Goal: Task Accomplishment & Management: Complete application form

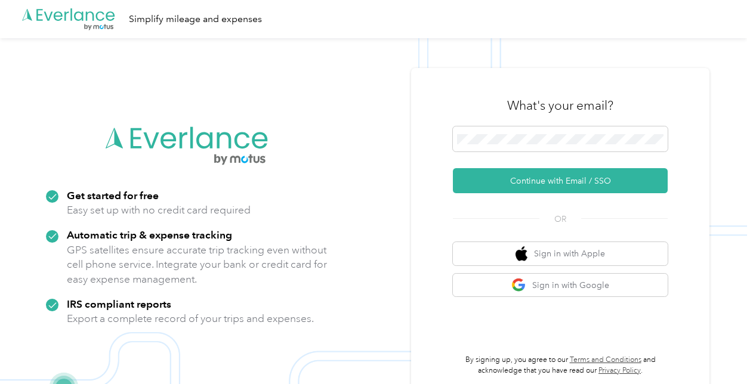
click at [541, 155] on div at bounding box center [560, 141] width 215 height 29
click at [542, 147] on span at bounding box center [560, 139] width 215 height 25
click at [545, 132] on span at bounding box center [560, 139] width 215 height 25
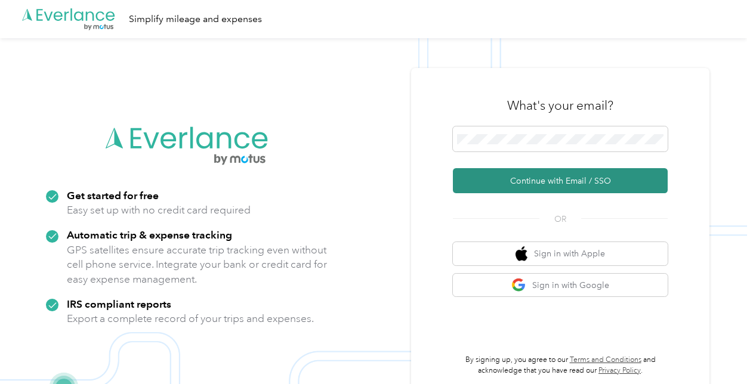
click at [575, 179] on button "Continue with Email / SSO" at bounding box center [560, 180] width 215 height 25
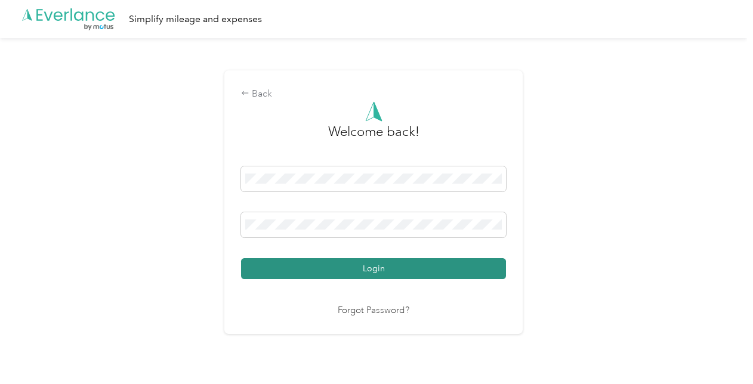
click at [290, 260] on button "Login" at bounding box center [373, 268] width 265 height 21
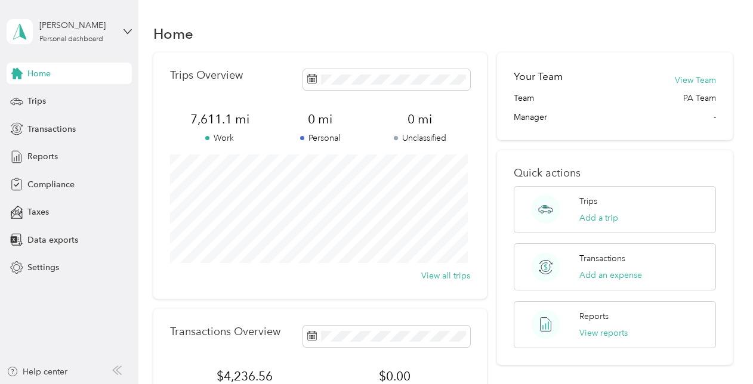
click at [356, 67] on div "Trips Overview 7,611.1 mi Work 0 mi Personal 0 mi Unclassified View all trips" at bounding box center [320, 176] width 334 height 246
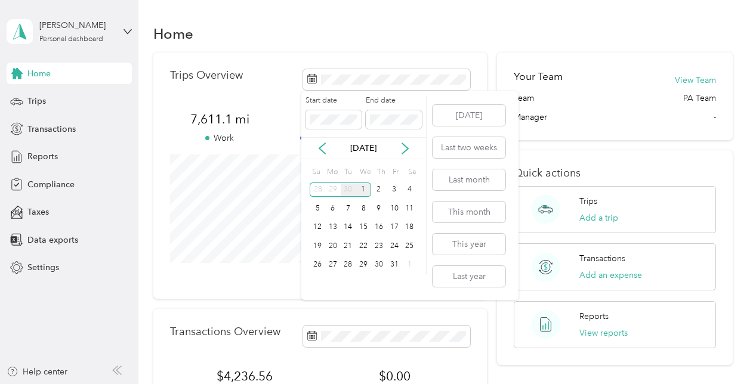
click at [348, 187] on div "30" at bounding box center [349, 190] width 16 height 15
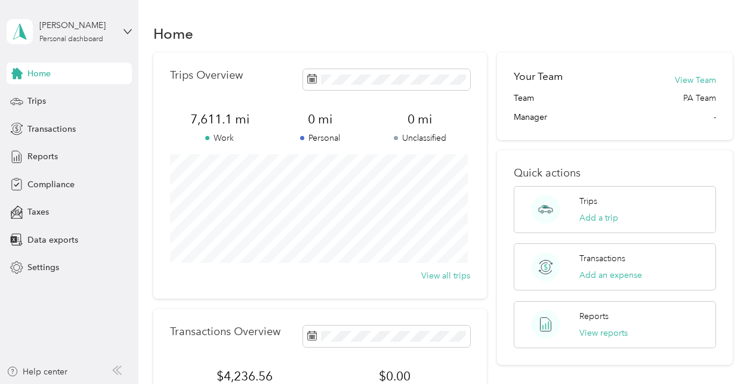
click at [435, 30] on div "Home" at bounding box center [442, 33] width 579 height 25
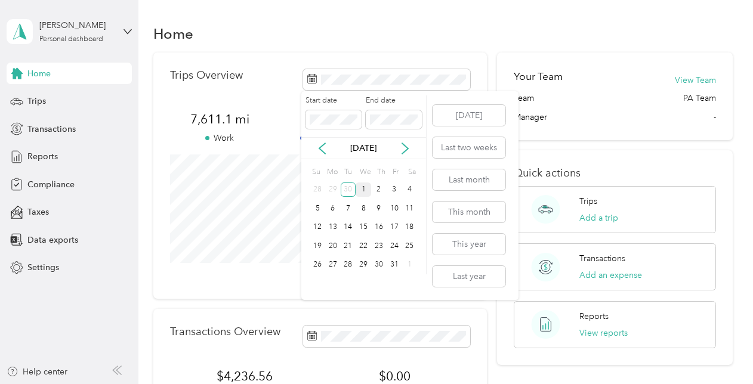
click at [365, 187] on div "1" at bounding box center [364, 190] width 16 height 15
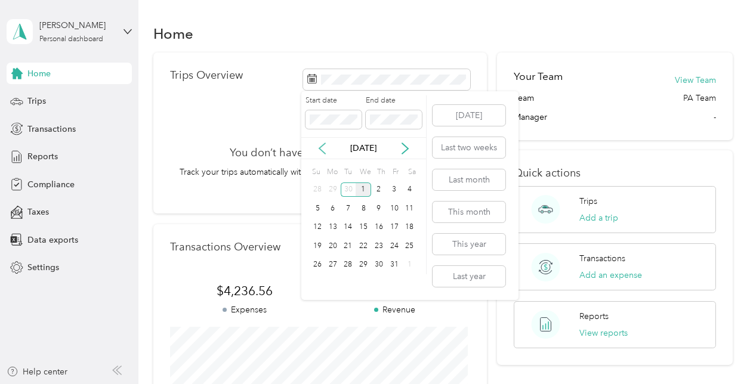
click at [323, 152] on icon at bounding box center [322, 148] width 6 height 11
click at [331, 188] on div "1" at bounding box center [333, 190] width 16 height 15
click at [357, 260] on div "1" at bounding box center [364, 265] width 16 height 15
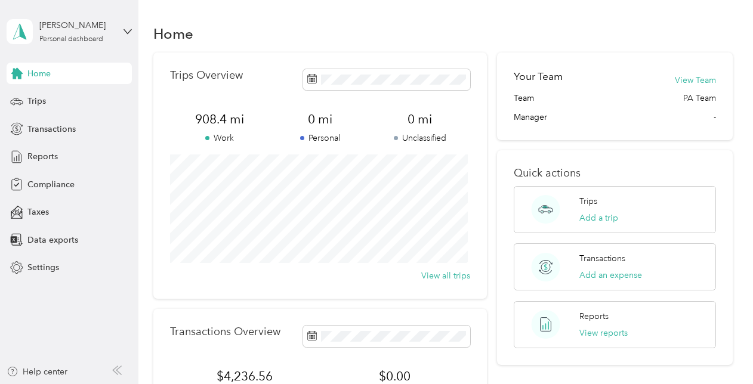
click at [462, 26] on div "Home" at bounding box center [442, 33] width 579 height 25
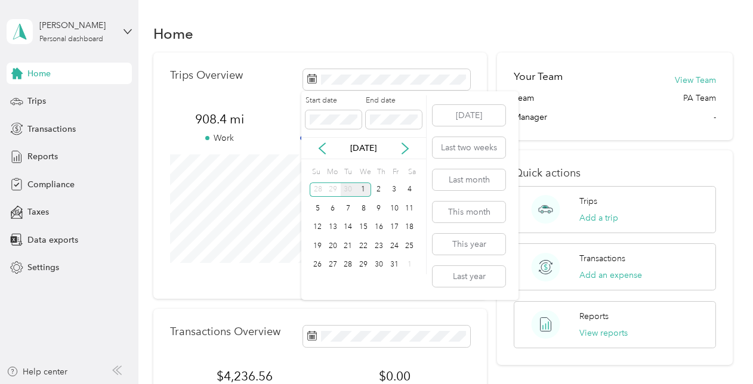
click at [353, 191] on div "30" at bounding box center [349, 190] width 16 height 15
click at [328, 186] on div "1" at bounding box center [333, 190] width 16 height 15
click at [330, 185] on div "1" at bounding box center [333, 190] width 16 height 15
click at [294, 119] on body "[PERSON_NAME] Personal dashboard Home Trips Transactions Reports Compliance Tax…" at bounding box center [373, 237] width 747 height 474
click at [394, 113] on span at bounding box center [394, 119] width 56 height 19
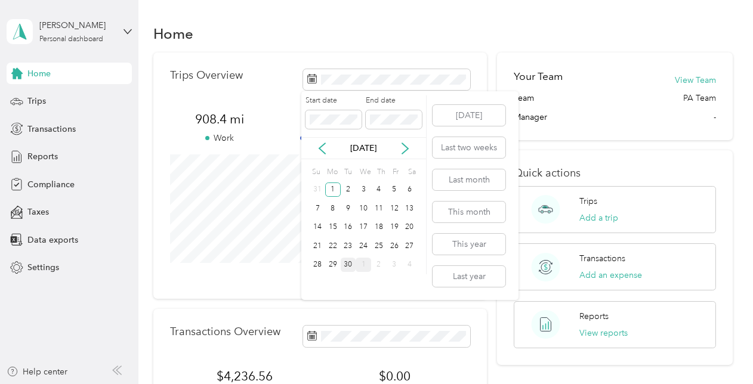
click at [343, 260] on div "30" at bounding box center [349, 265] width 16 height 15
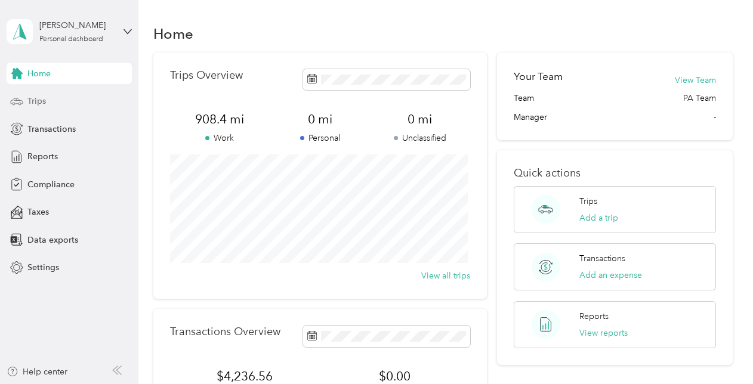
click at [33, 101] on span "Trips" at bounding box center [36, 101] width 18 height 13
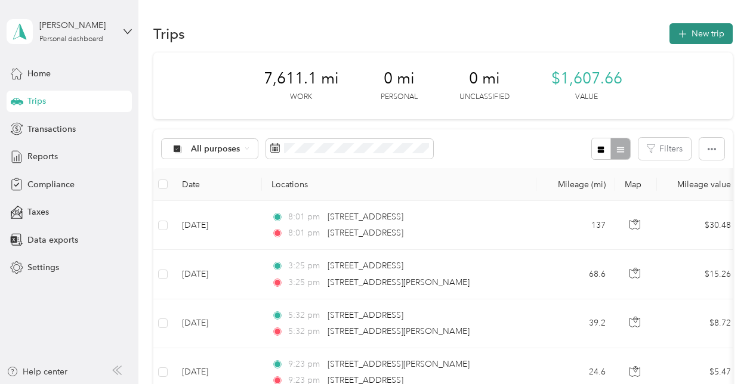
click at [700, 35] on button "New trip" at bounding box center [701, 33] width 63 height 21
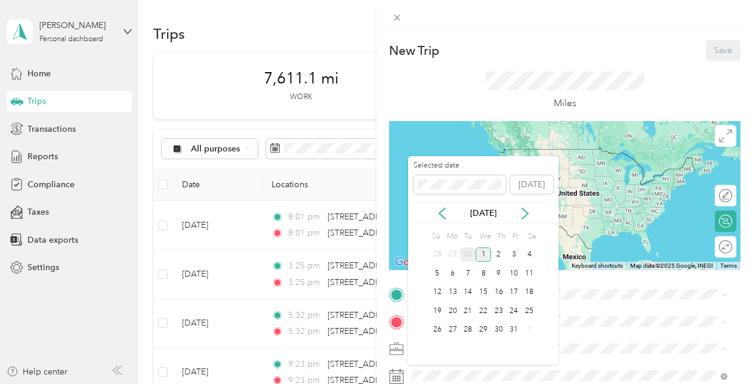
click at [465, 253] on div "30" at bounding box center [468, 255] width 16 height 15
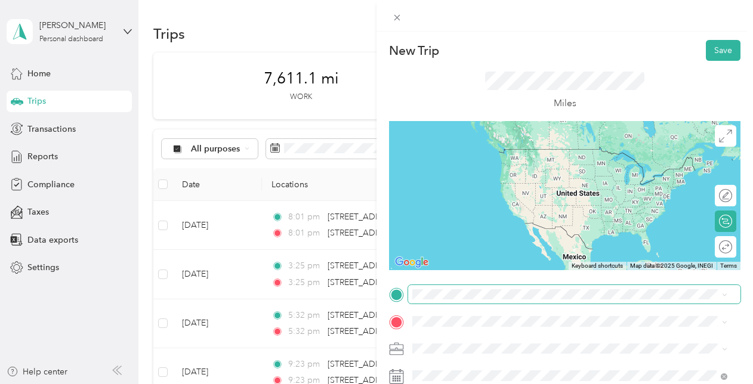
click at [464, 299] on span at bounding box center [574, 294] width 332 height 19
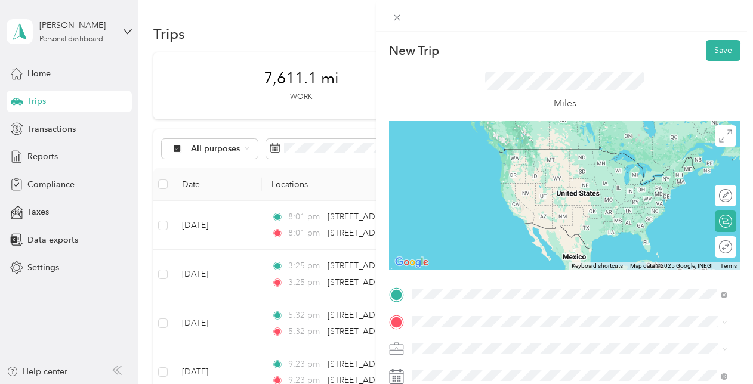
click at [528, 153] on span "[STREET_ADDRESS][US_STATE]" at bounding box center [494, 149] width 119 height 11
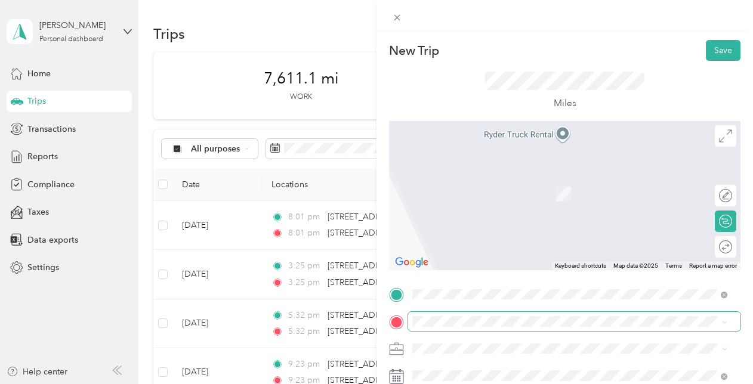
click at [423, 313] on span at bounding box center [574, 321] width 332 height 19
click at [430, 329] on span at bounding box center [574, 321] width 332 height 19
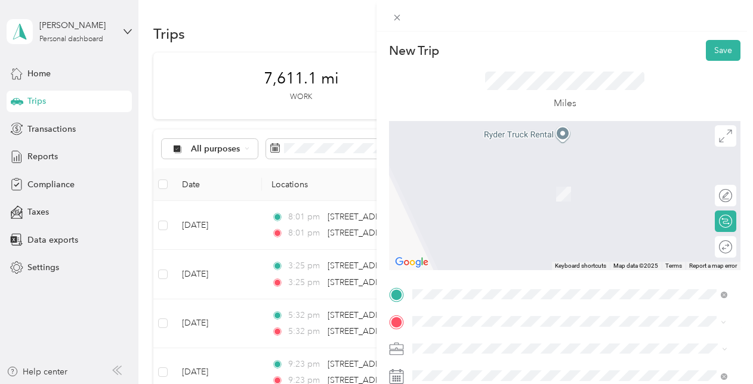
click at [545, 195] on span "[STREET_ADDRESS][US_STATE]" at bounding box center [494, 189] width 119 height 11
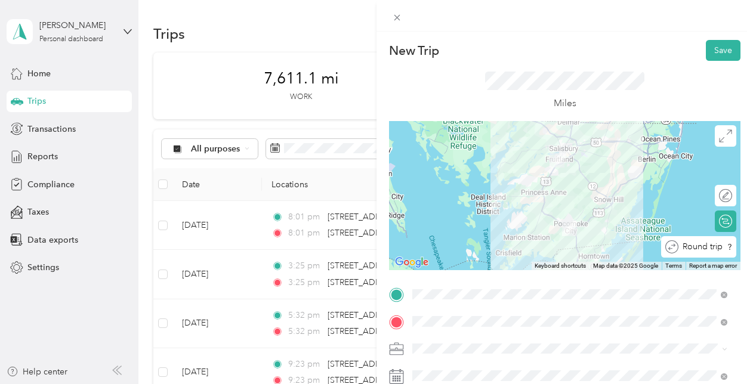
click at [745, 246] on div at bounding box center [745, 247] width 0 height 13
click at [715, 45] on button "Save" at bounding box center [723, 50] width 35 height 21
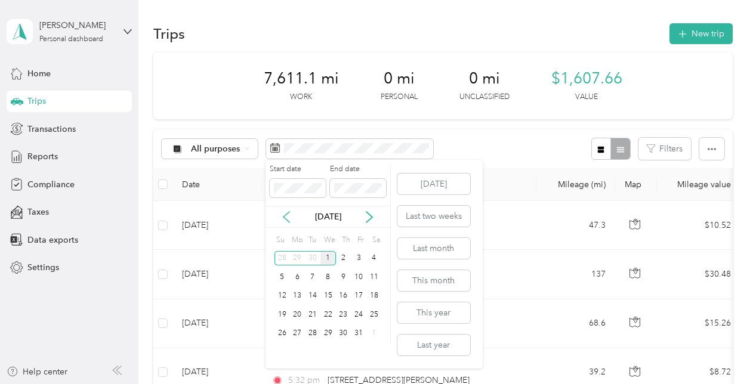
click at [284, 218] on icon at bounding box center [286, 217] width 12 height 12
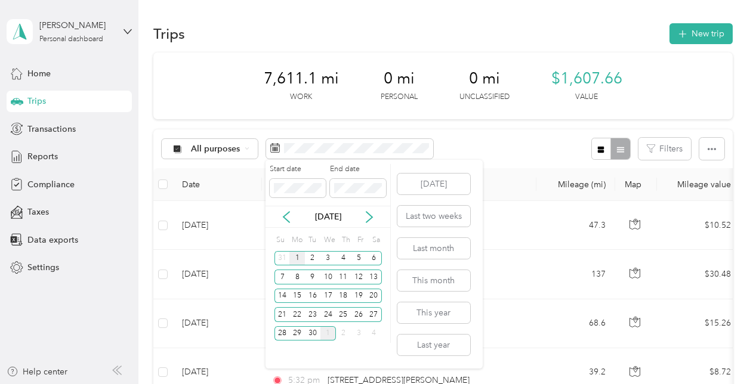
click at [298, 259] on div "1" at bounding box center [297, 258] width 16 height 15
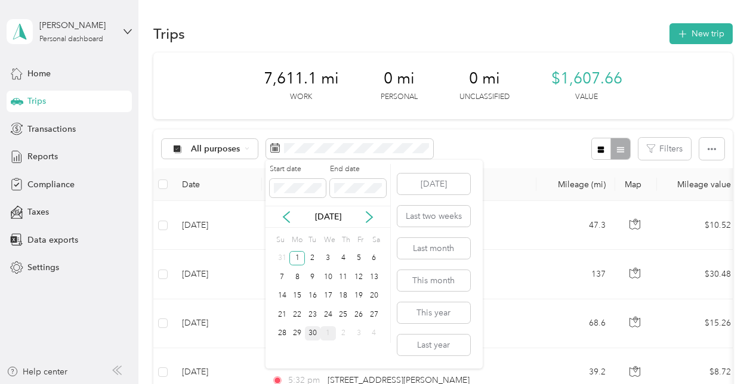
click at [312, 335] on div "30" at bounding box center [313, 333] width 16 height 15
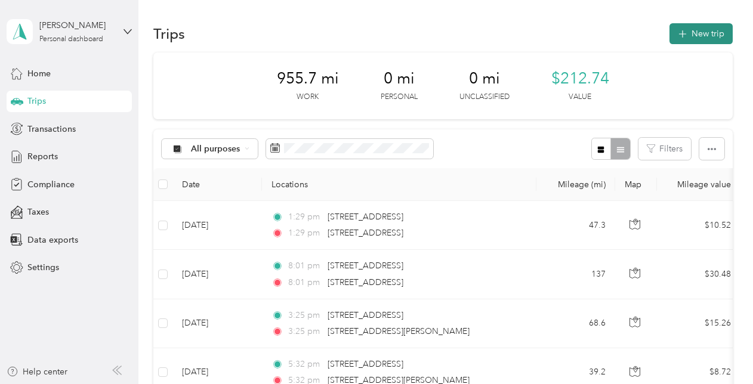
click at [726, 35] on button "New trip" at bounding box center [701, 33] width 63 height 21
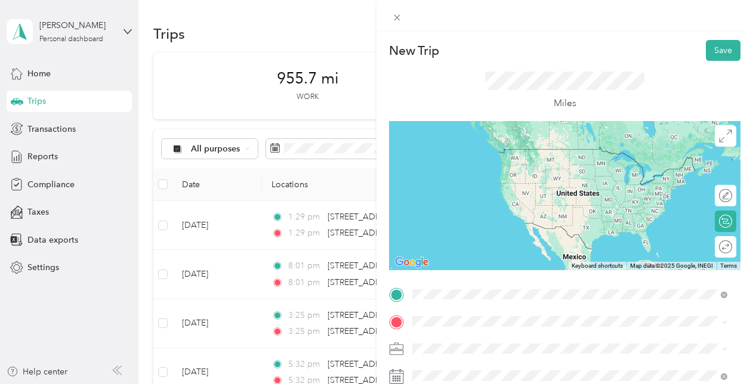
click at [497, 155] on span "[STREET_ADDRESS][US_STATE]" at bounding box center [494, 149] width 119 height 11
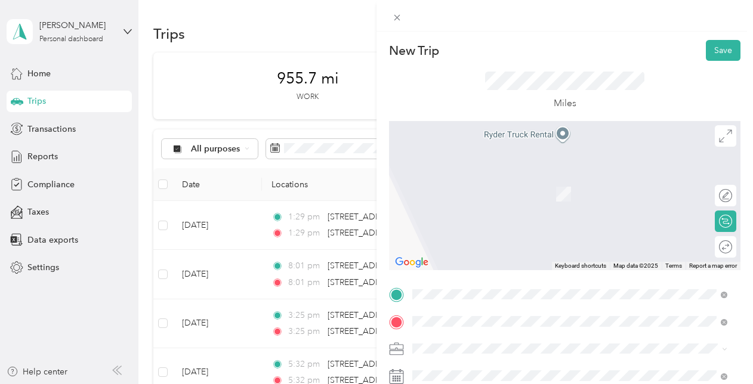
click at [516, 182] on span "[STREET_ADDRESS][US_STATE]" at bounding box center [494, 176] width 119 height 11
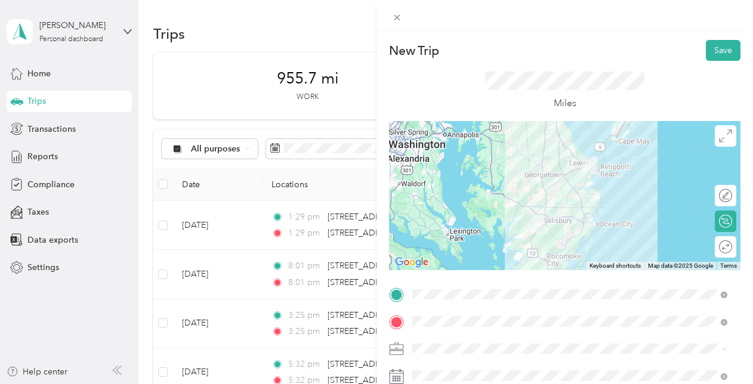
click at [223, 26] on div "New Trip Save This trip cannot be edited because it is either under review, app…" at bounding box center [376, 192] width 753 height 384
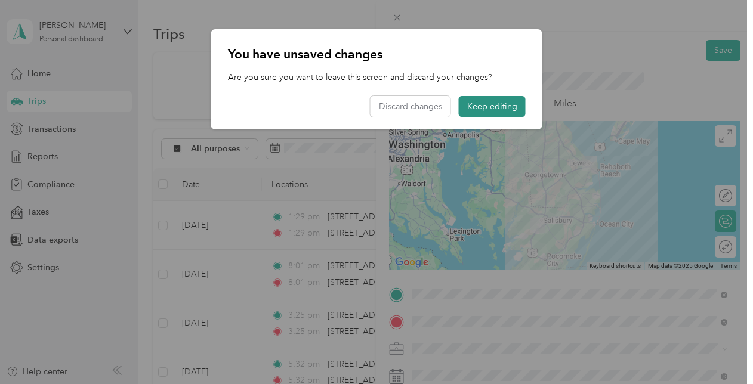
click at [509, 109] on button "Keep editing" at bounding box center [492, 106] width 67 height 21
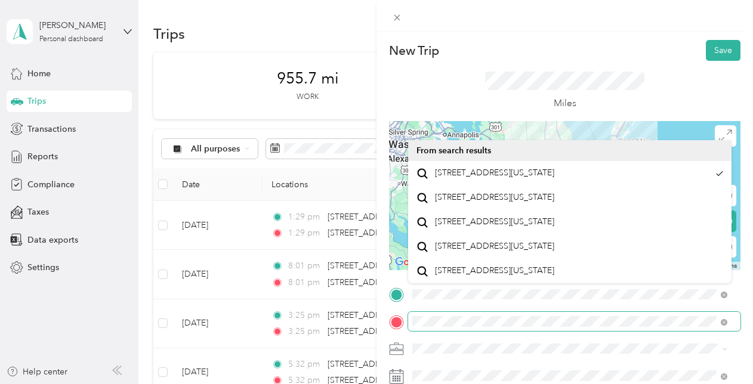
click at [72, 322] on div "New Trip Save This trip cannot be edited because it is either under review, app…" at bounding box center [376, 192] width 753 height 384
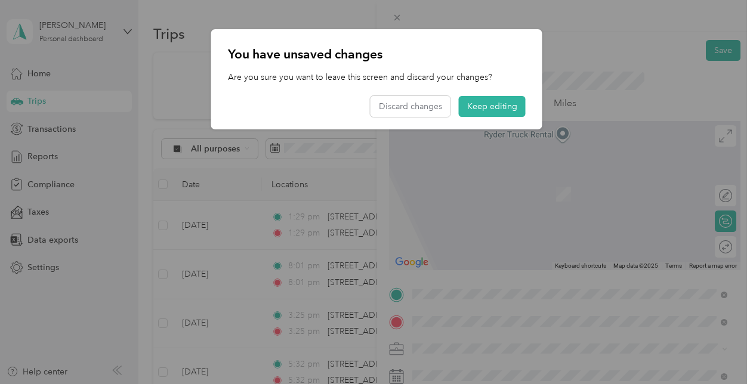
click at [611, 22] on div at bounding box center [376, 192] width 753 height 384
click at [464, 312] on div at bounding box center [376, 192] width 753 height 384
click at [445, 321] on div at bounding box center [376, 192] width 753 height 384
click at [488, 106] on button "Keep editing" at bounding box center [492, 106] width 67 height 21
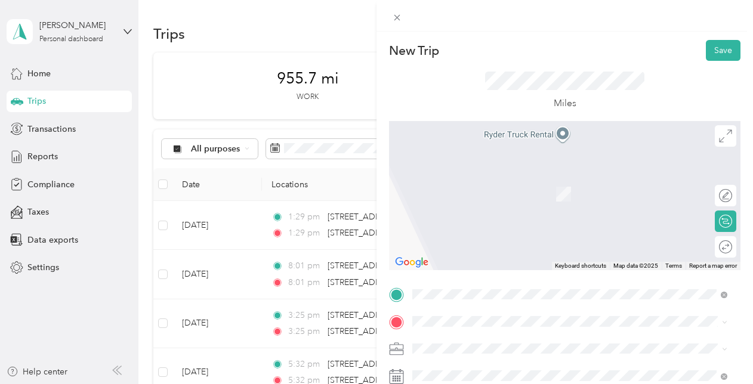
click at [486, 159] on ol "From search results [STREET_ADDRESS][US_STATE] [STREET_ADDRESS][US_STATE] [STRE…" at bounding box center [569, 209] width 323 height 143
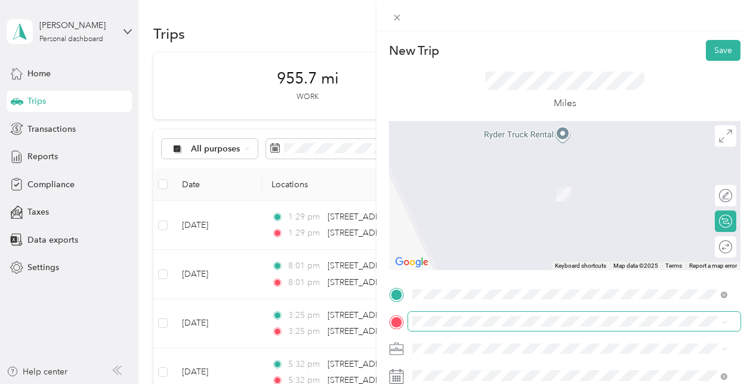
click at [468, 315] on span at bounding box center [574, 321] width 332 height 19
click at [464, 327] on span at bounding box center [574, 321] width 332 height 19
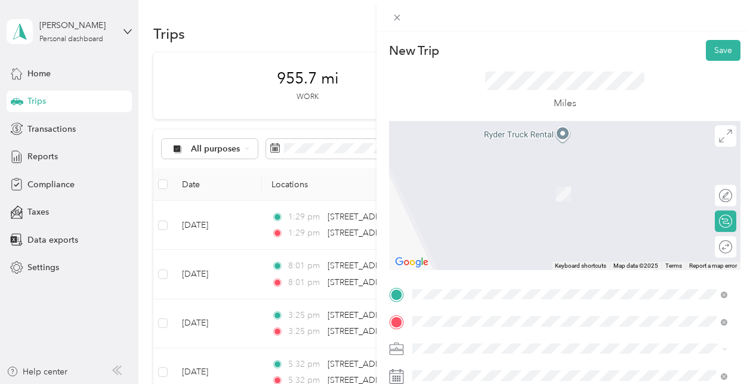
click at [517, 180] on span "[STREET_ADDRESS][US_STATE]" at bounding box center [494, 176] width 119 height 11
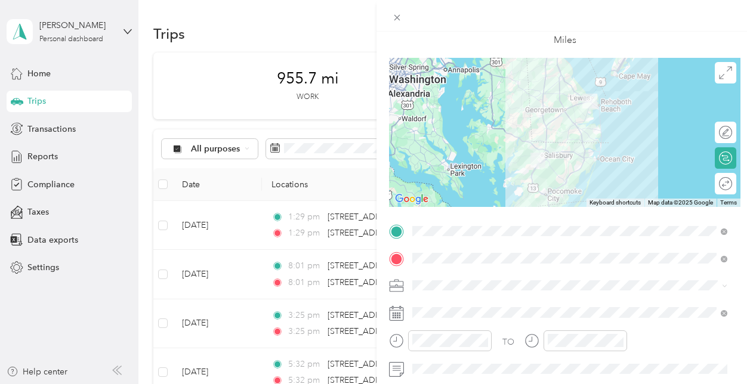
scroll to position [119, 0]
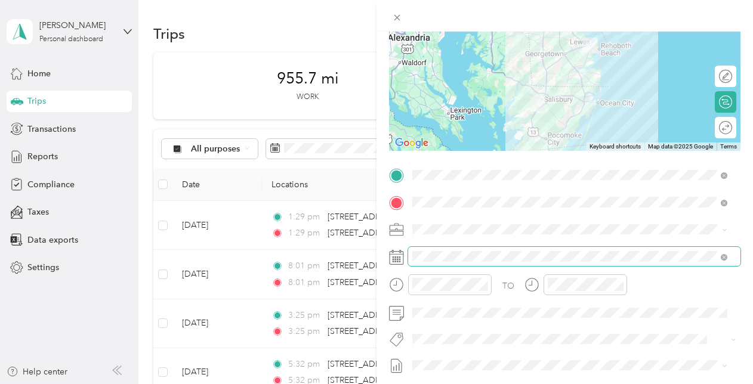
click at [470, 263] on span at bounding box center [574, 256] width 332 height 19
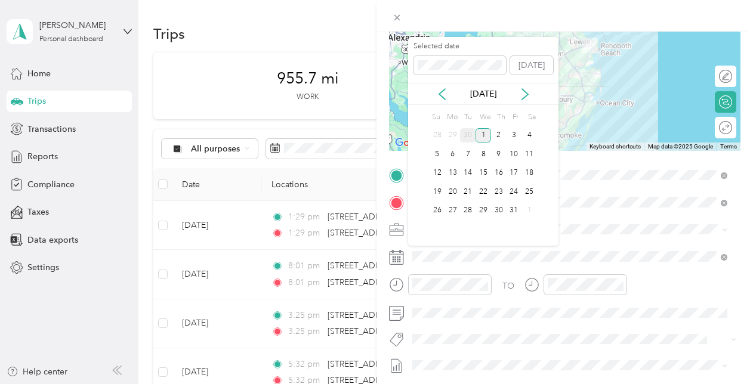
click at [466, 136] on div "30" at bounding box center [468, 135] width 16 height 15
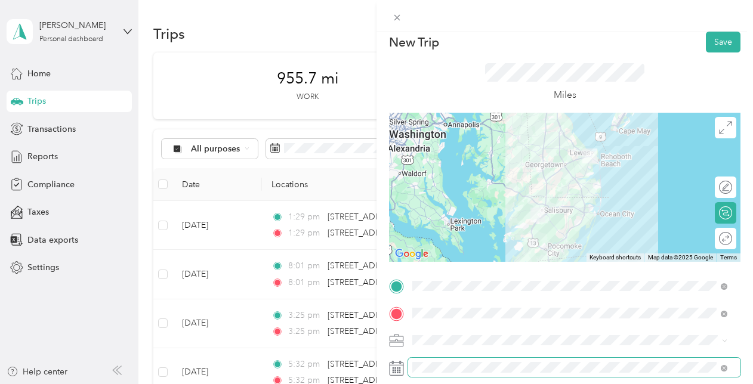
scroll to position [0, 0]
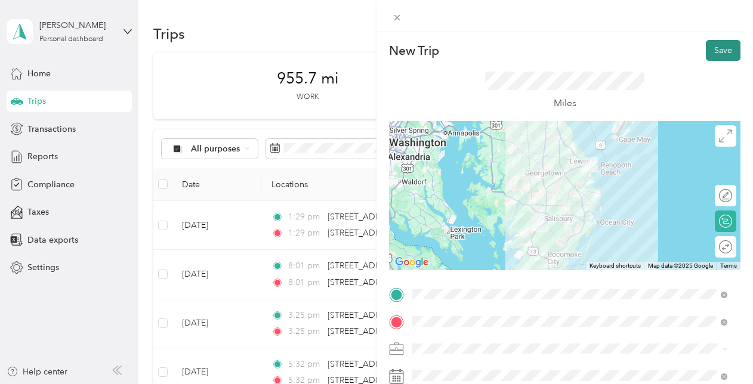
click at [714, 45] on button "Save" at bounding box center [723, 50] width 35 height 21
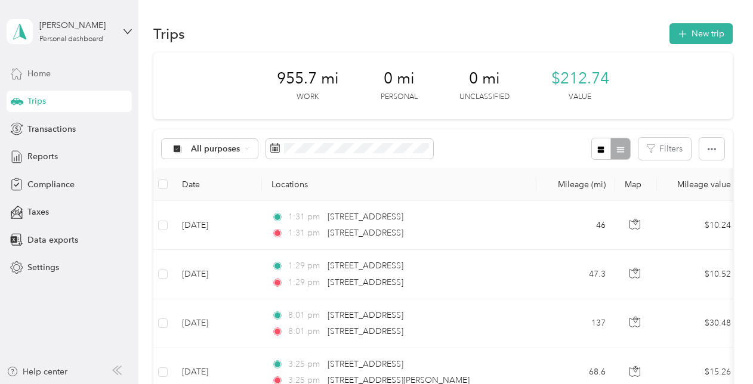
click at [43, 73] on span "Home" at bounding box center [38, 73] width 23 height 13
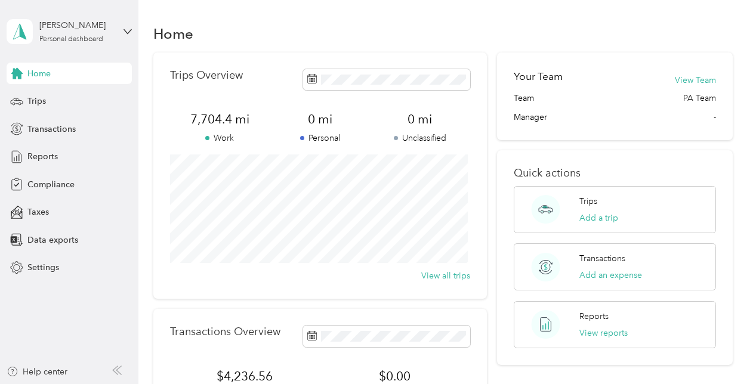
click at [365, 67] on div "Trips Overview 7,704.4 mi Work 0 mi Personal 0 mi Unclassified View all trips" at bounding box center [320, 176] width 334 height 246
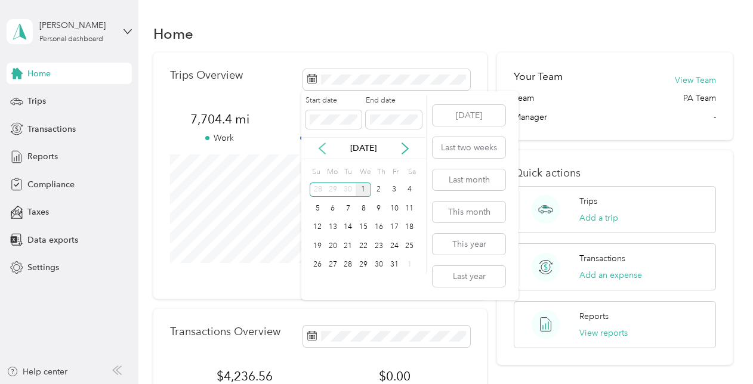
click at [320, 149] on icon at bounding box center [322, 148] width 6 height 11
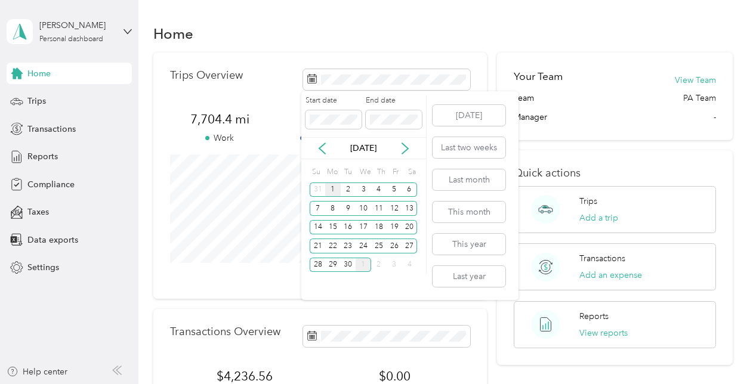
click at [329, 190] on div "1" at bounding box center [333, 190] width 16 height 15
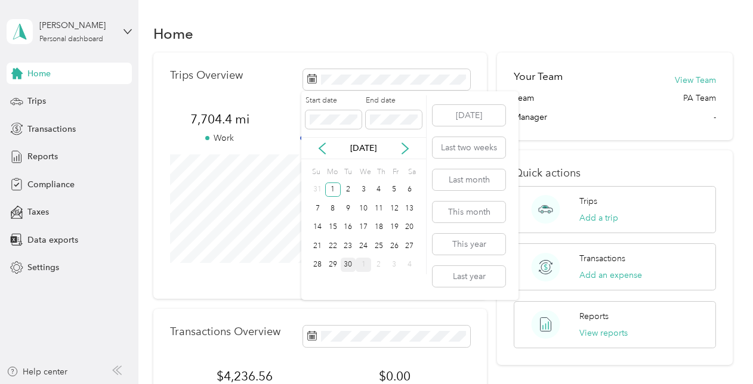
click at [344, 264] on div "30" at bounding box center [349, 265] width 16 height 15
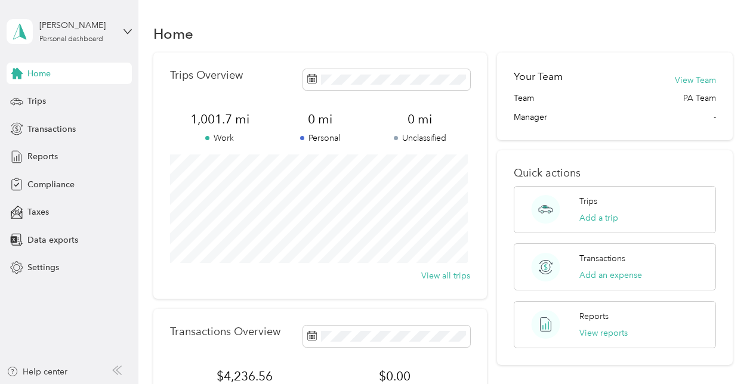
click at [366, 36] on div "Home" at bounding box center [442, 33] width 579 height 25
click at [42, 93] on div "Trips" at bounding box center [69, 101] width 125 height 21
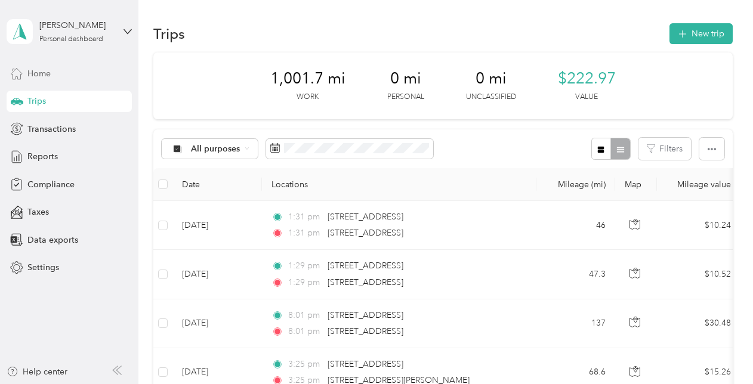
click at [50, 81] on div "Home" at bounding box center [69, 73] width 125 height 21
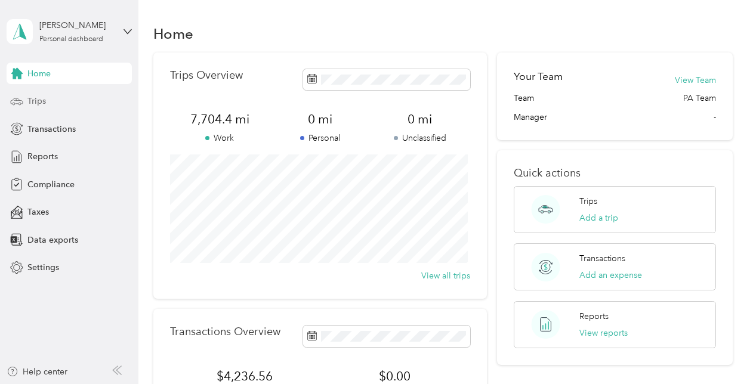
click at [60, 95] on div "Trips" at bounding box center [69, 101] width 125 height 21
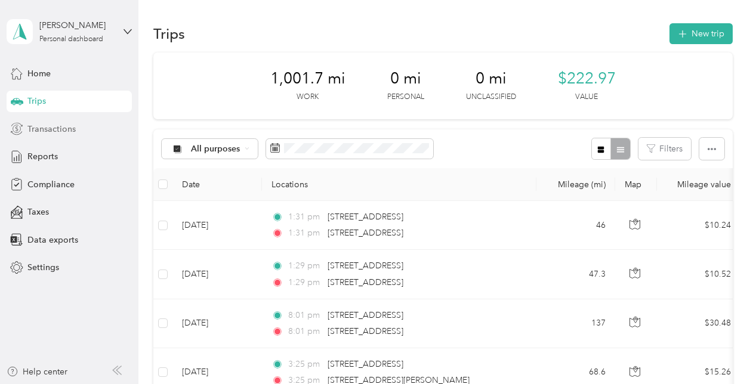
click at [47, 122] on div "Transactions" at bounding box center [69, 128] width 125 height 21
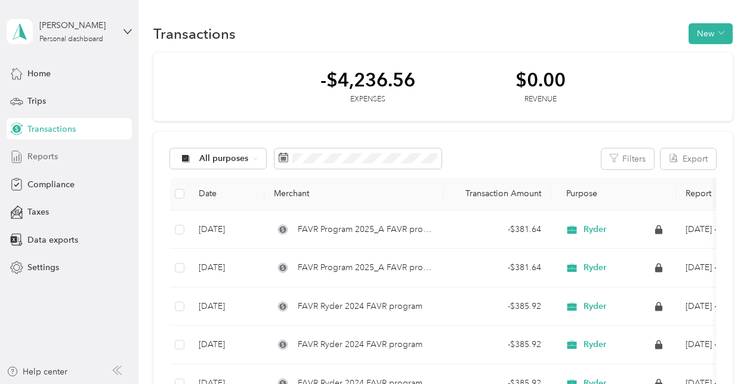
click at [57, 162] on div "Reports" at bounding box center [69, 156] width 125 height 21
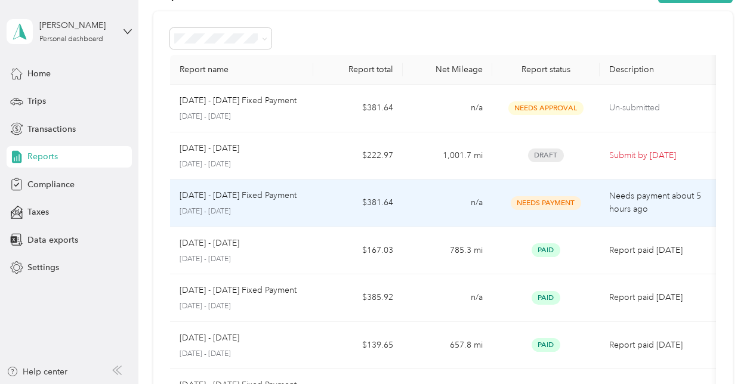
scroll to position [60, 0]
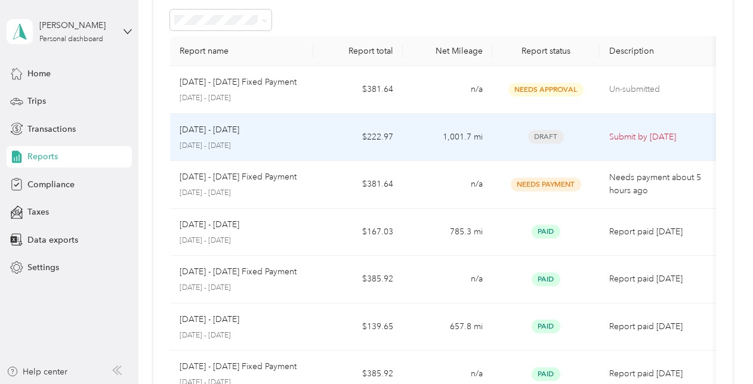
click at [208, 130] on p "[DATE] - [DATE]" at bounding box center [210, 130] width 60 height 13
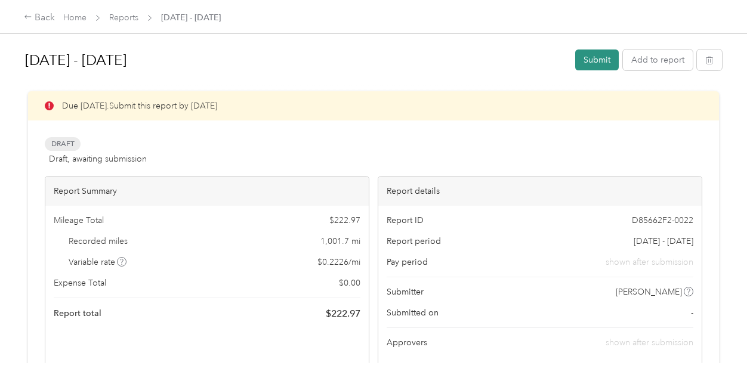
click at [596, 61] on button "Submit" at bounding box center [597, 60] width 44 height 21
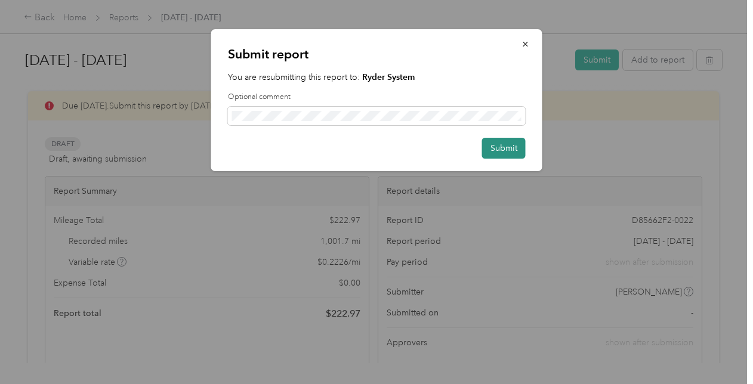
click at [508, 147] on button "Submit" at bounding box center [504, 148] width 44 height 21
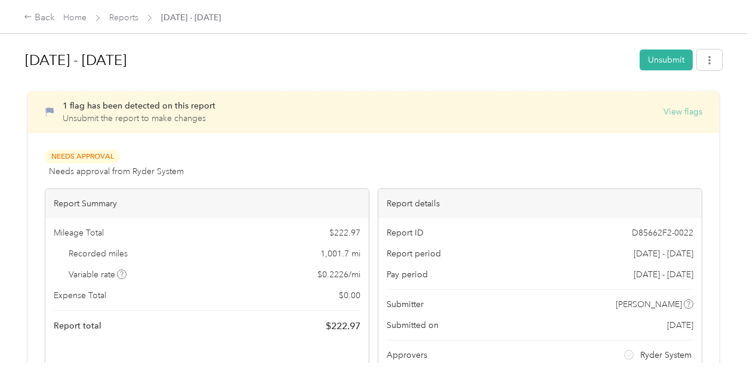
click at [692, 112] on button "View flags" at bounding box center [683, 112] width 39 height 13
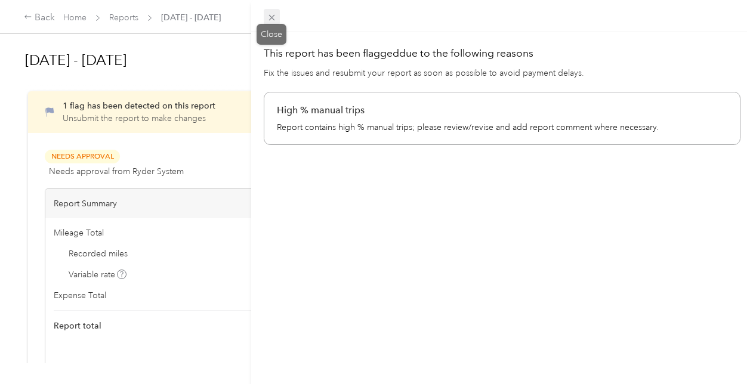
click at [270, 17] on icon at bounding box center [272, 18] width 10 height 10
